Goal: Information Seeking & Learning: Learn about a topic

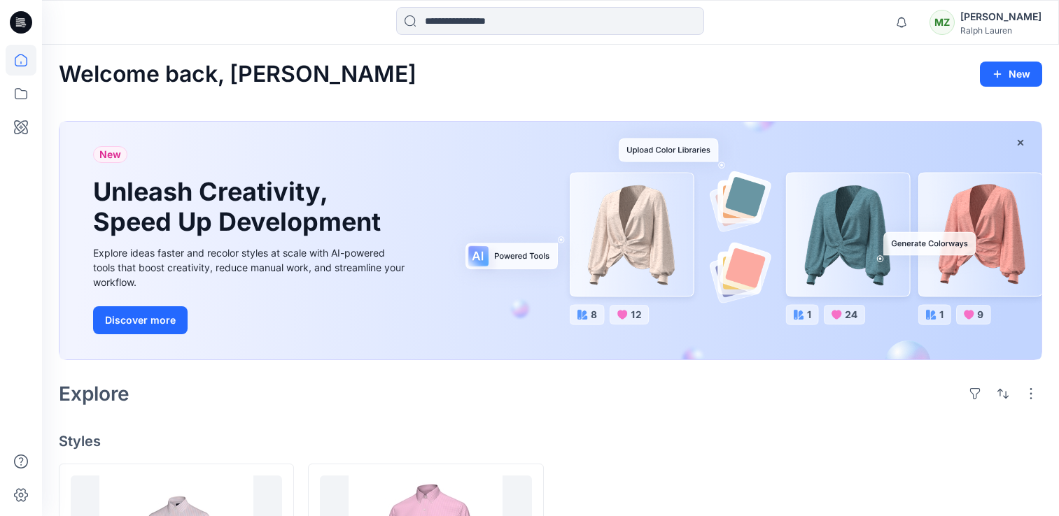
scroll to position [188, 0]
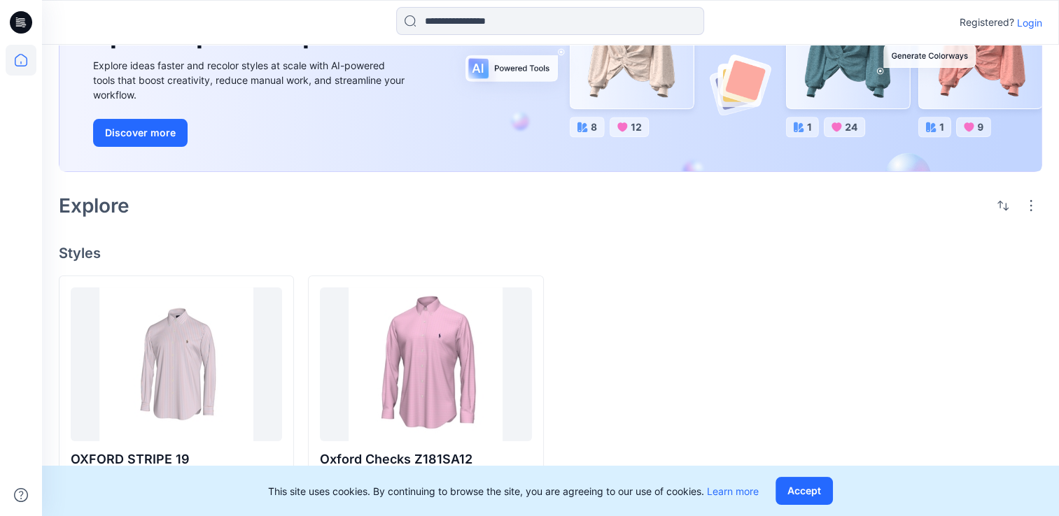
scroll to position [141, 0]
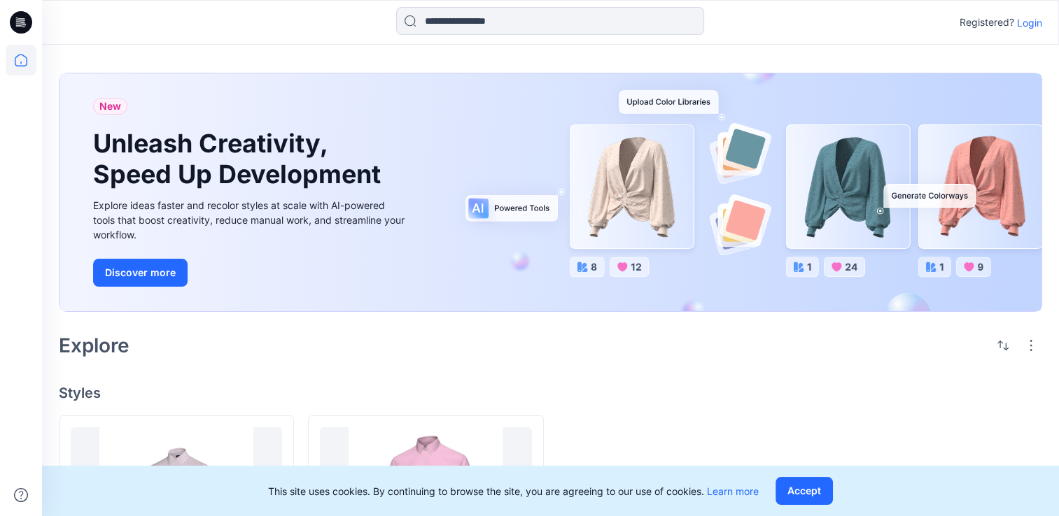
click at [1039, 25] on p "Login" at bounding box center [1029, 22] width 25 height 15
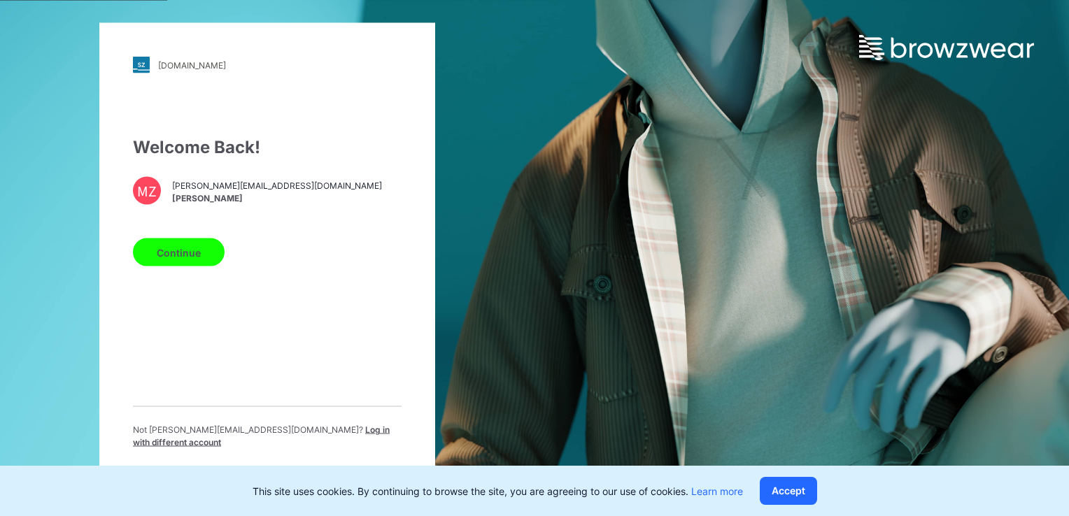
click at [176, 249] on button "Continue" at bounding box center [179, 253] width 92 height 28
click at [174, 265] on button "Continue" at bounding box center [179, 253] width 92 height 28
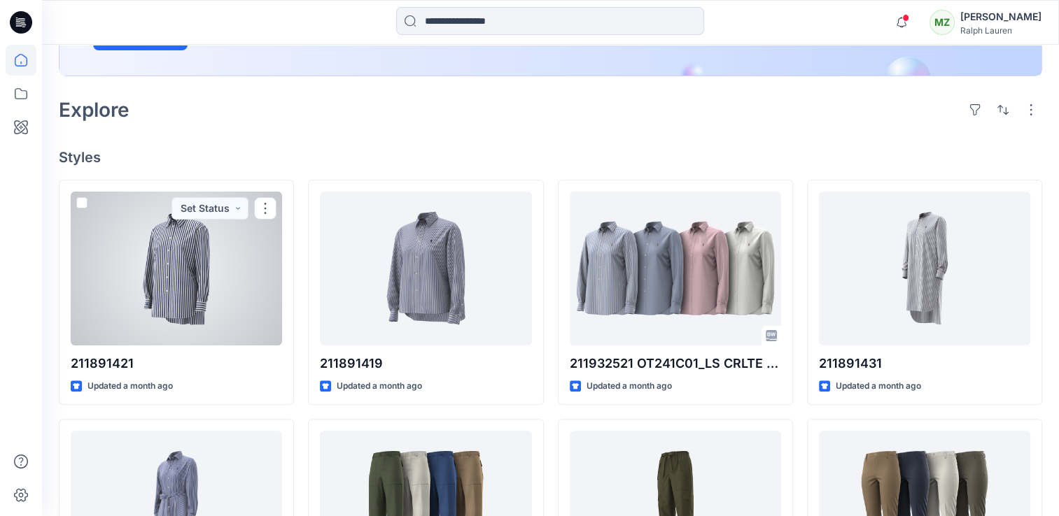
scroll to position [285, 0]
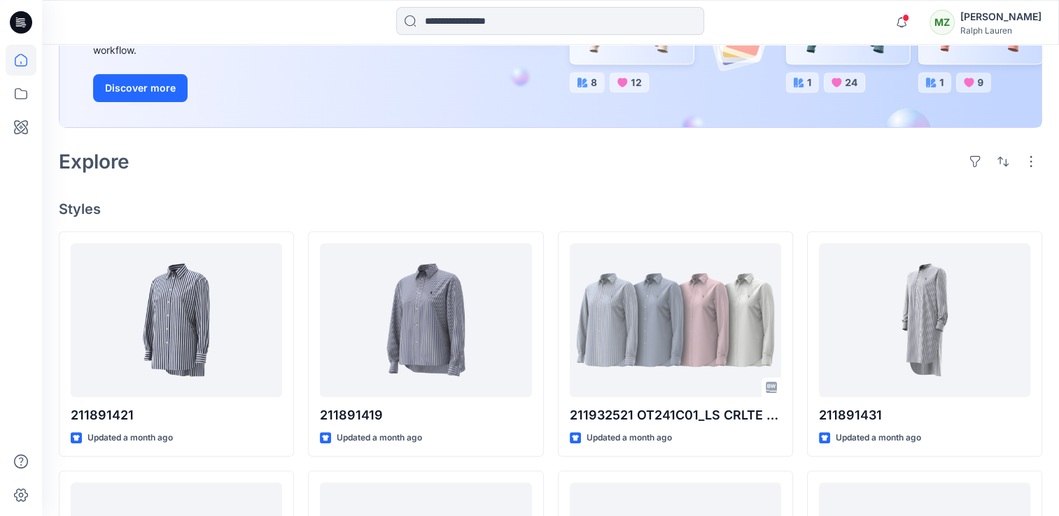
scroll to position [234, 0]
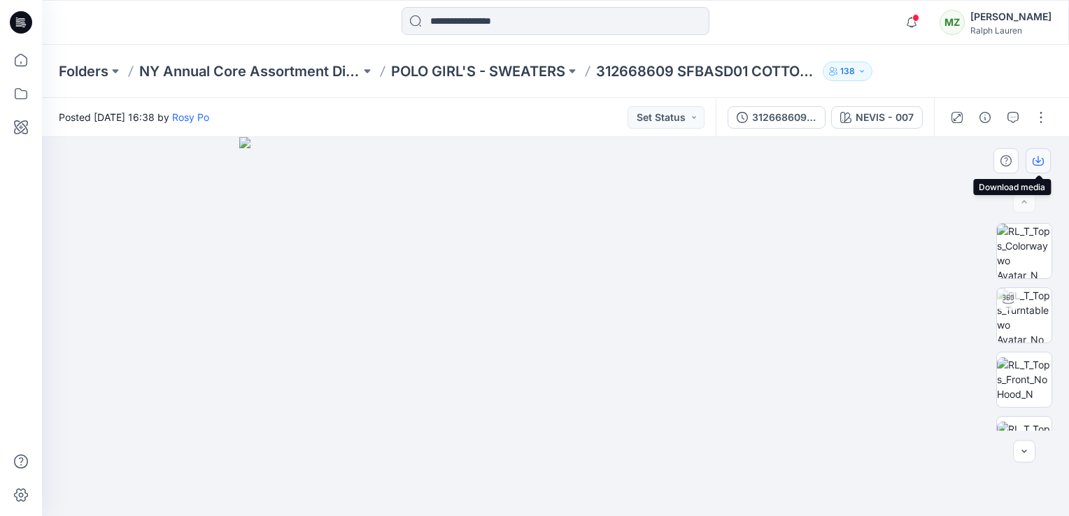
click at [1047, 157] on button "button" at bounding box center [1038, 160] width 25 height 25
click at [1046, 188] on div at bounding box center [555, 326] width 1027 height 379
click at [1039, 160] on icon "button" at bounding box center [1038, 160] width 11 height 11
click at [362, 260] on img at bounding box center [555, 326] width 633 height 379
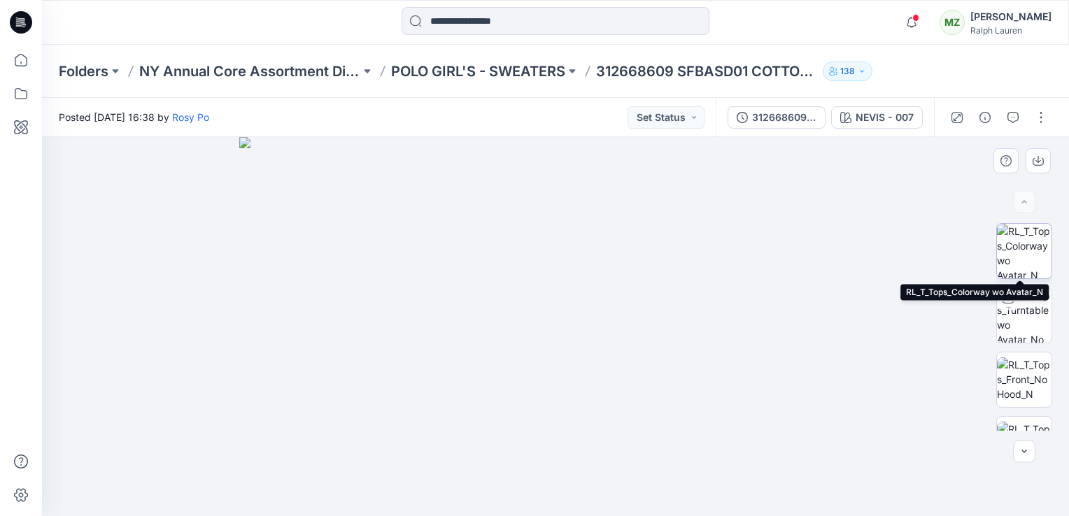
click at [1008, 253] on img at bounding box center [1024, 251] width 55 height 55
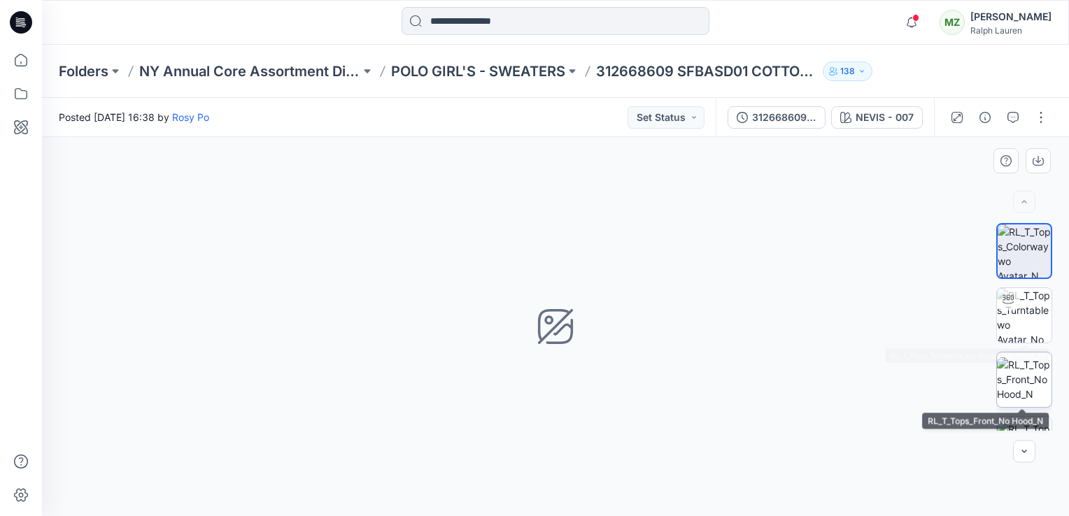
click at [1016, 373] on img at bounding box center [1024, 380] width 55 height 44
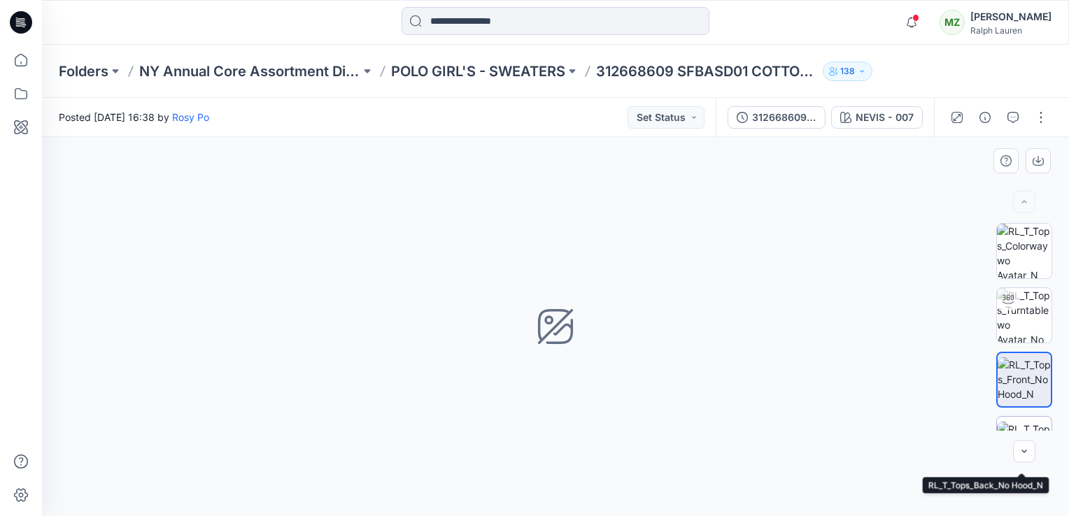
click at [1012, 422] on img at bounding box center [1024, 444] width 55 height 44
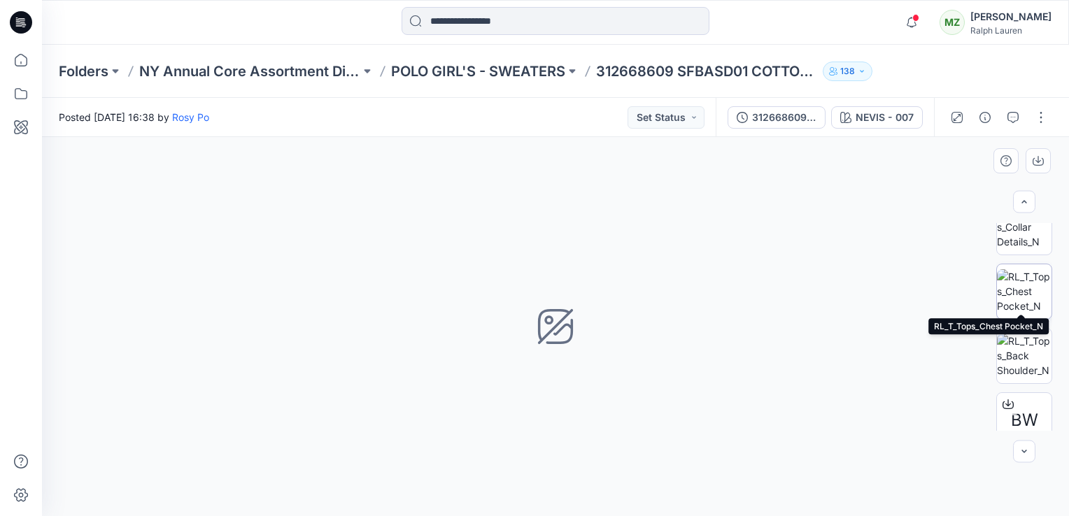
scroll to position [346, 0]
click at [1022, 286] on img at bounding box center [1024, 291] width 55 height 44
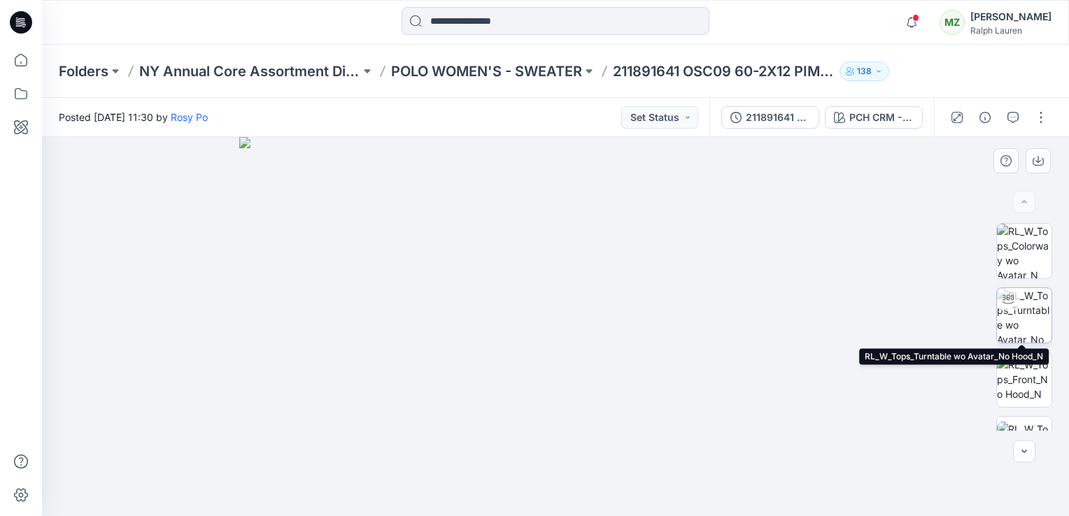
click at [1027, 319] on img at bounding box center [1024, 315] width 55 height 55
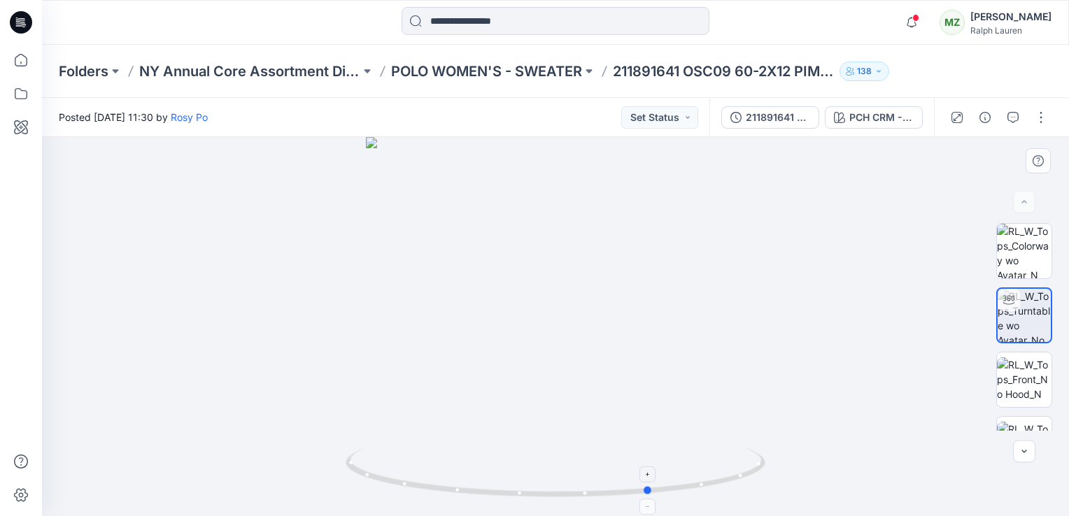
drag, startPoint x: 556, startPoint y: 495, endPoint x: 652, endPoint y: 486, distance: 96.4
click at [652, 486] on icon at bounding box center [557, 475] width 423 height 52
click at [1032, 262] on img at bounding box center [1024, 251] width 55 height 55
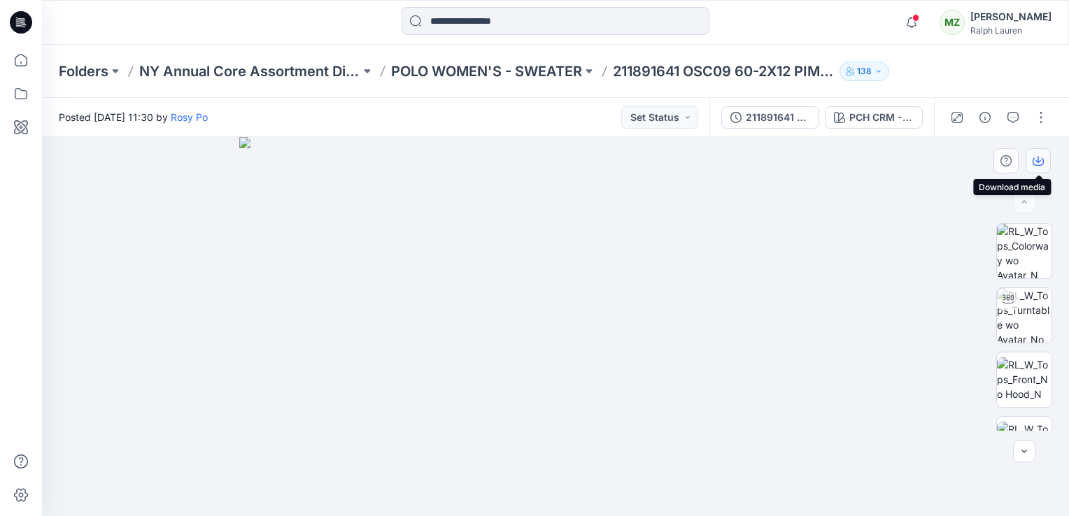
click at [1044, 165] on button "button" at bounding box center [1038, 160] width 25 height 25
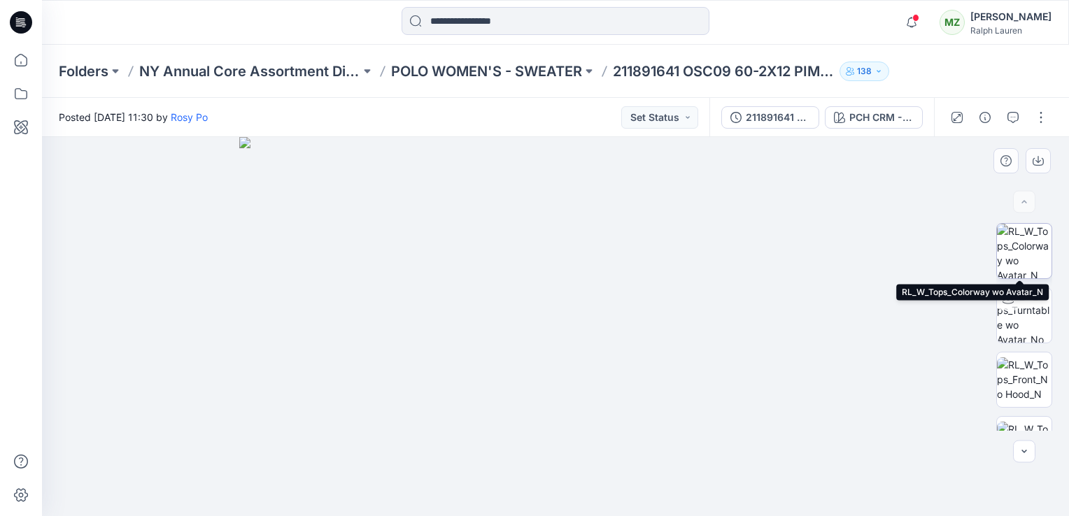
click at [1021, 252] on img at bounding box center [1024, 251] width 55 height 55
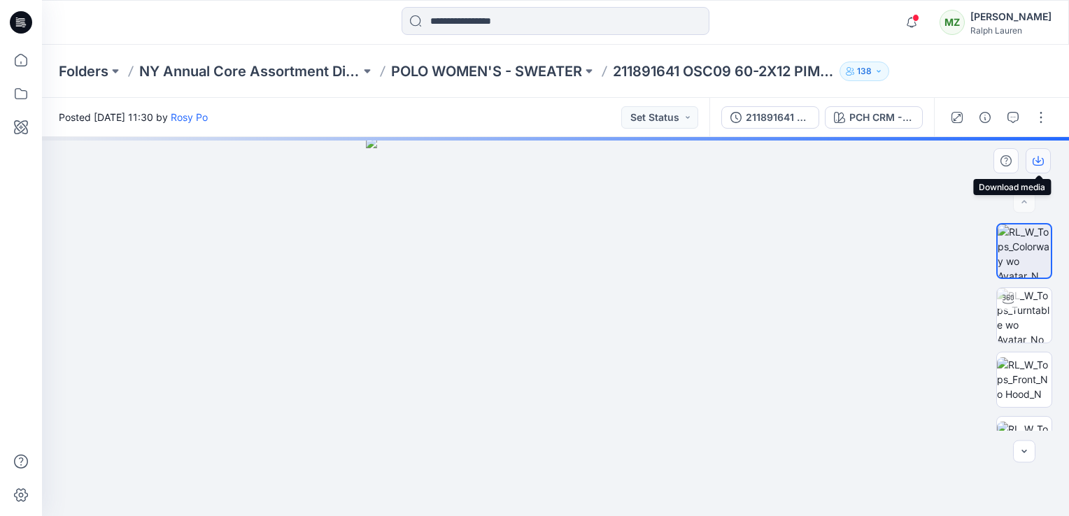
click at [1043, 161] on icon "button" at bounding box center [1038, 162] width 11 height 8
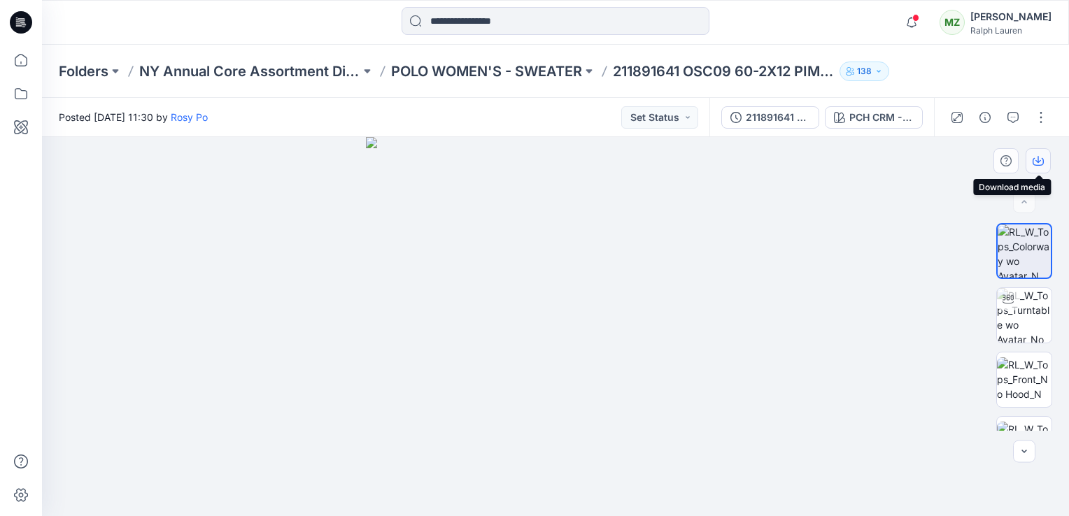
click at [1029, 162] on button "button" at bounding box center [1038, 160] width 25 height 25
click at [659, 97] on div "Folders NY Annual Core Assortment Digital Lib POLO WOMEN'S - SWEATER 211891641 …" at bounding box center [555, 71] width 1027 height 53
